Goal: Information Seeking & Learning: Find specific fact

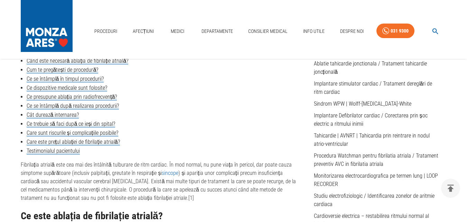
scroll to position [228, 0]
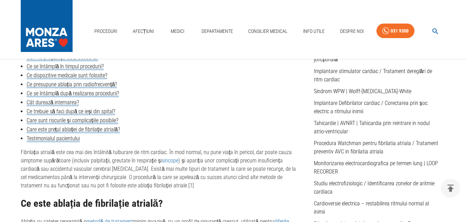
click at [102, 131] on link "Care este prețul ablației de fibrilație atrială?" at bounding box center [73, 129] width 93 height 7
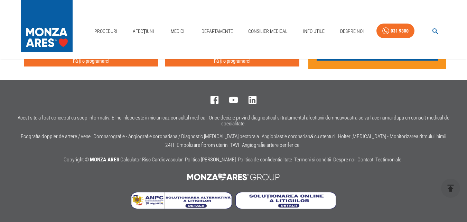
scroll to position [2279, 0]
